Goal: Transaction & Acquisition: Purchase product/service

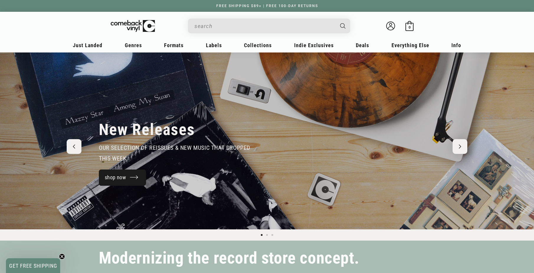
click at [123, 174] on link "shop now" at bounding box center [122, 178] width 47 height 16
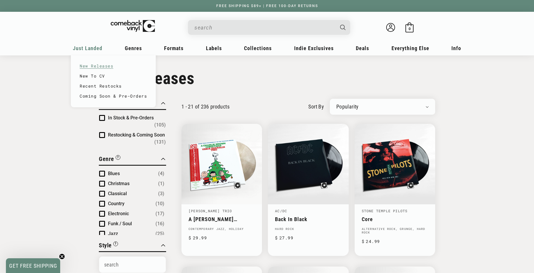
click at [94, 65] on link "New Releases" at bounding box center [113, 66] width 67 height 10
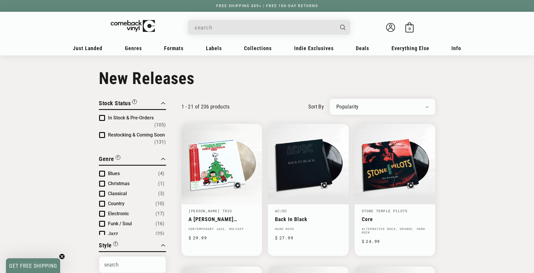
click at [356, 103] on div "Newly Added Popularity Artist (A-Z) Price (High To Low) Price (Low To High) Per…" at bounding box center [382, 107] width 105 height 16
click at [356, 107] on select "Newly Added Popularity Artist (A-Z) Price (High To Low) Price (Low To High) Per…" at bounding box center [382, 107] width 92 height 6
select select "created-descending"
click at [336, 104] on select "Newly Added Popularity Artist (A-Z) Price (High To Low) Price (Low To High) Per…" at bounding box center [382, 107] width 92 height 6
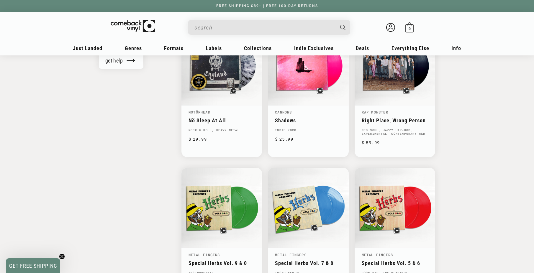
scroll to position [708, 0]
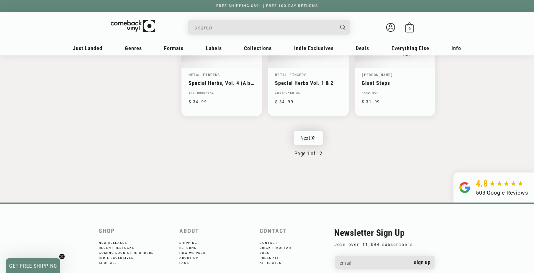
click at [308, 131] on link "Next" at bounding box center [308, 138] width 29 height 14
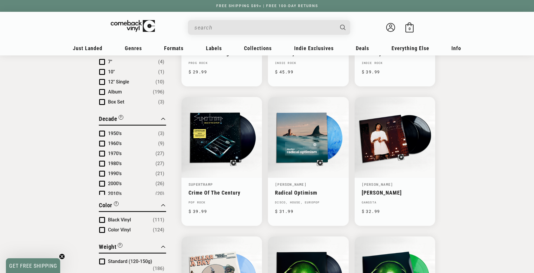
scroll to position [325, 0]
